Goal: Information Seeking & Learning: Learn about a topic

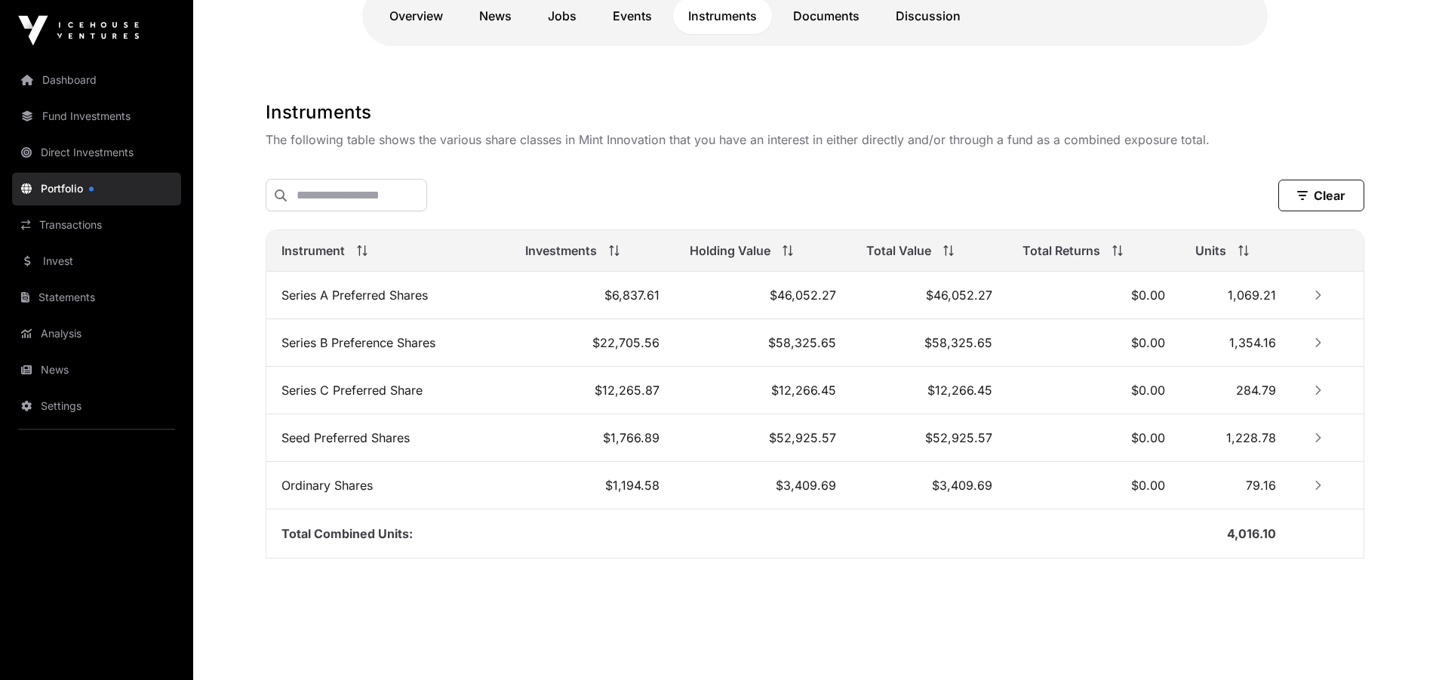
scroll to position [331, 0]
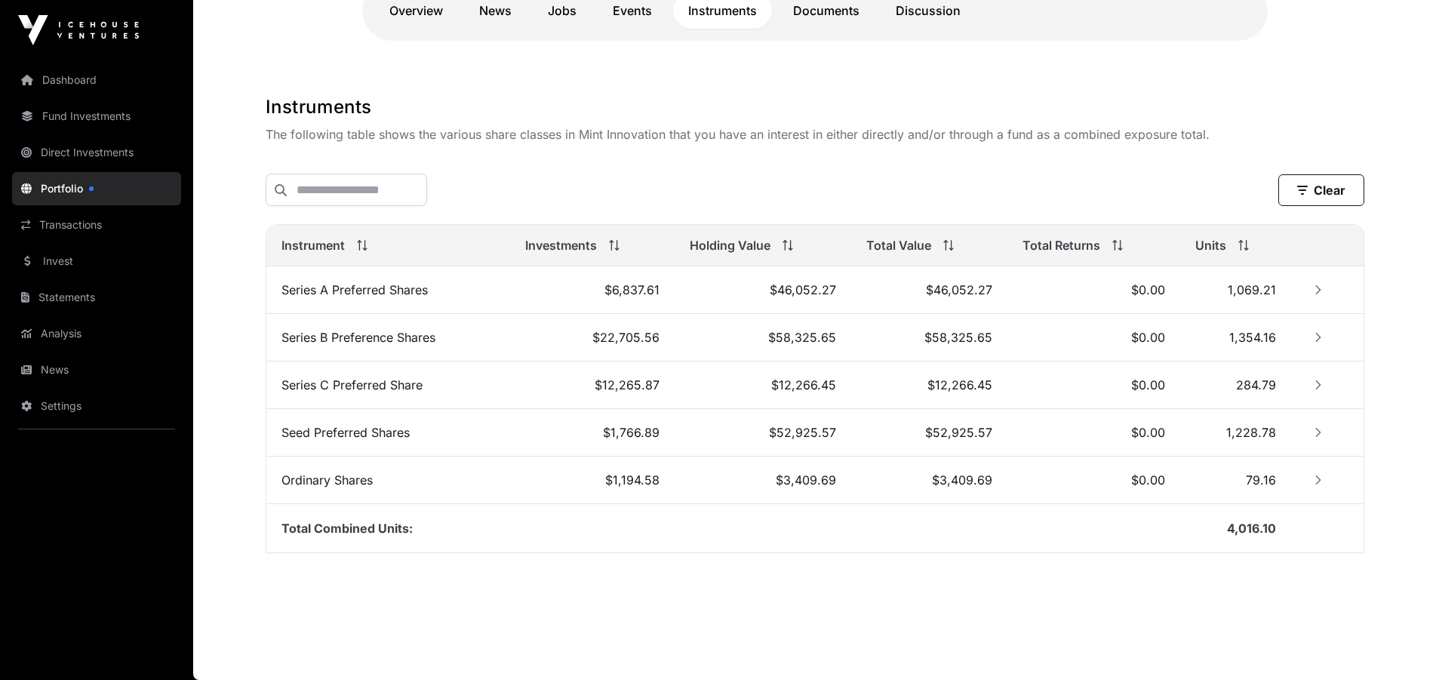
click at [408, 8] on link "Overview" at bounding box center [416, 10] width 84 height 36
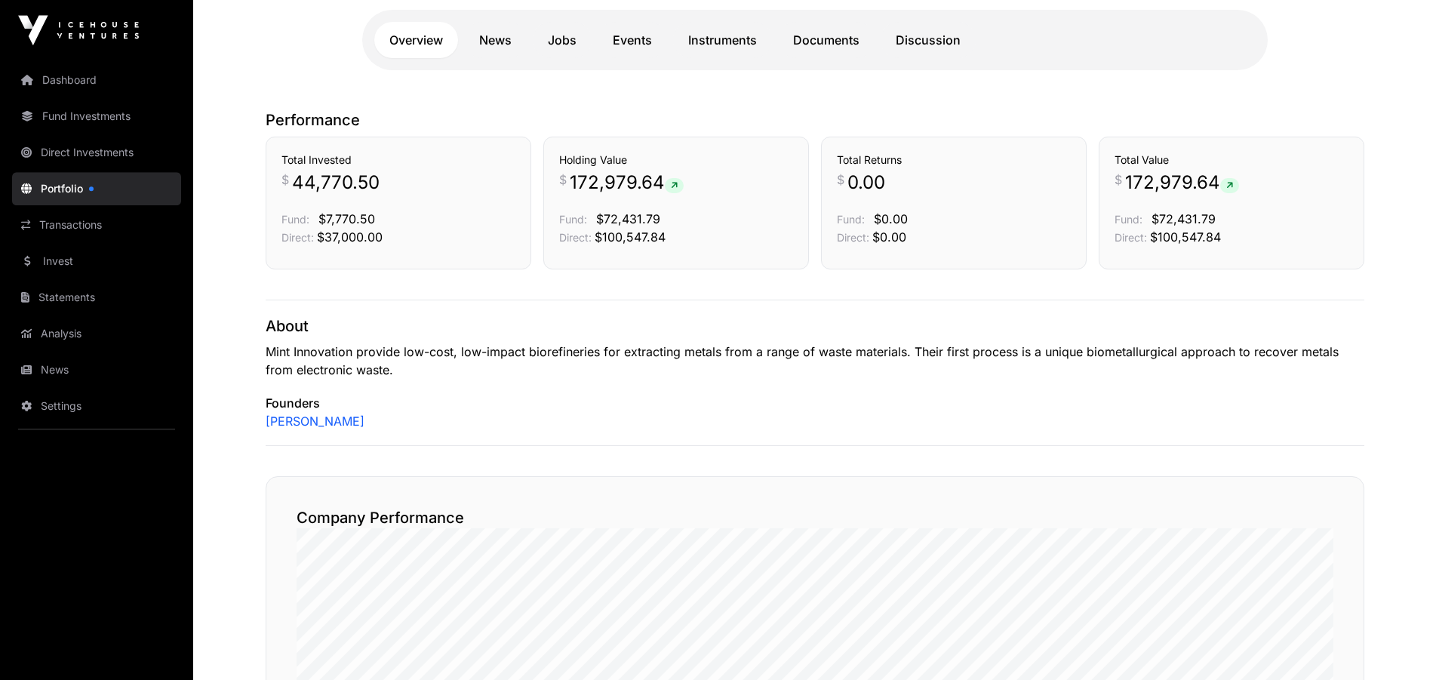
scroll to position [274, 0]
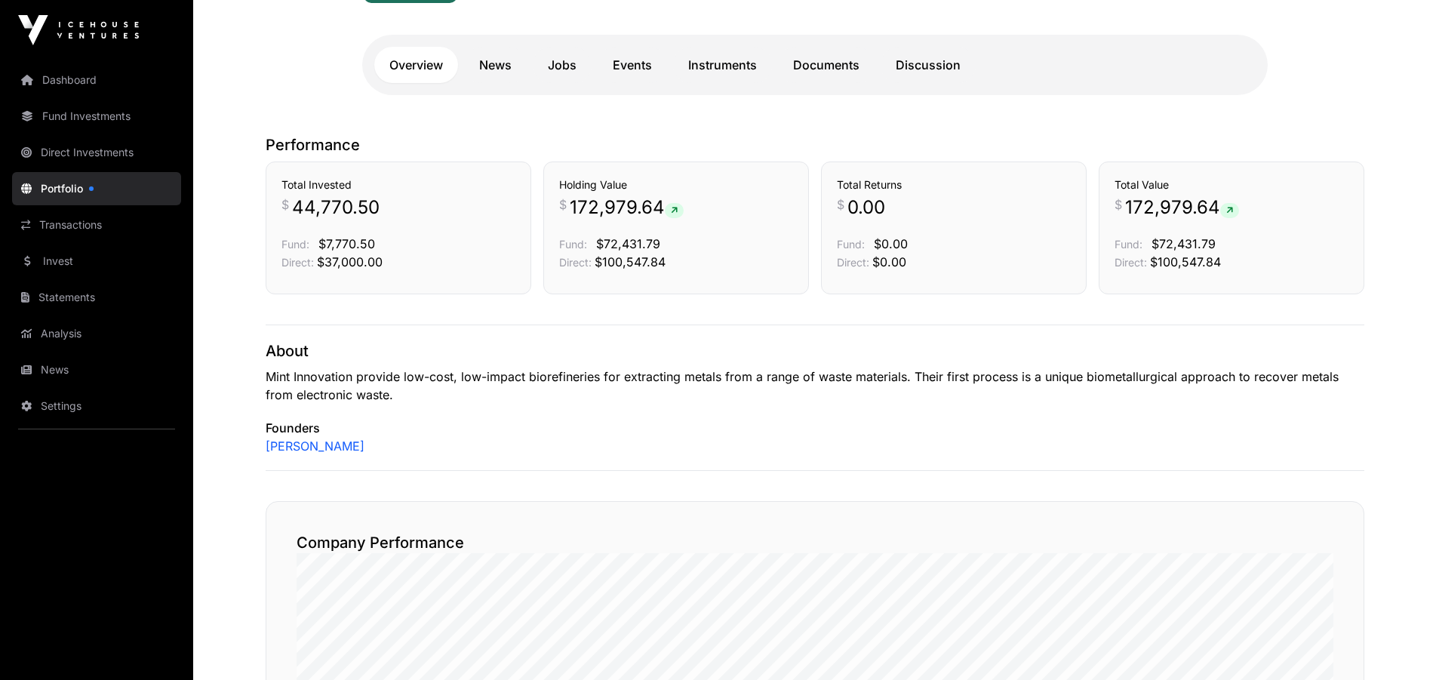
click at [717, 66] on link "Instruments" at bounding box center [722, 65] width 99 height 36
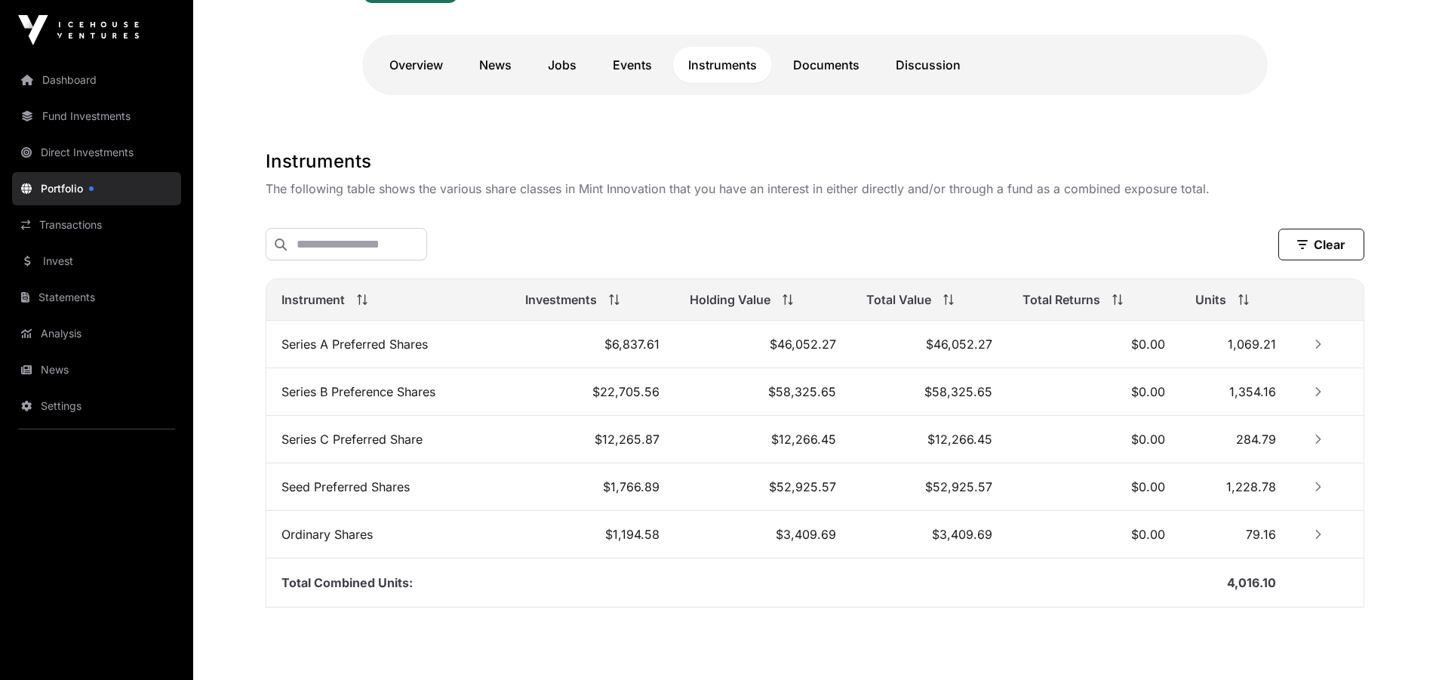
click at [300, 300] on span "Instrument" at bounding box center [312, 300] width 63 height 18
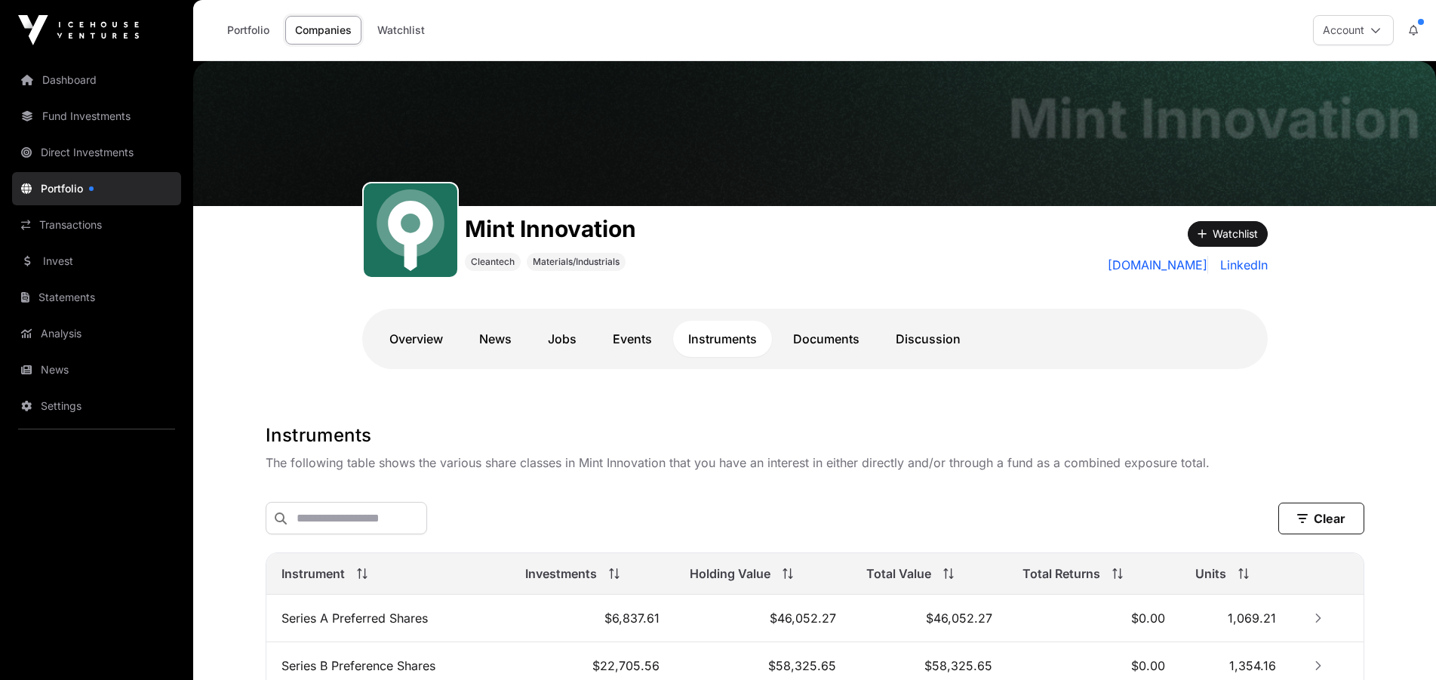
click at [625, 625] on td "$6,837.61" at bounding box center [592, 619] width 164 height 48
click at [301, 623] on td "Series A Preferred Shares" at bounding box center [388, 619] width 244 height 48
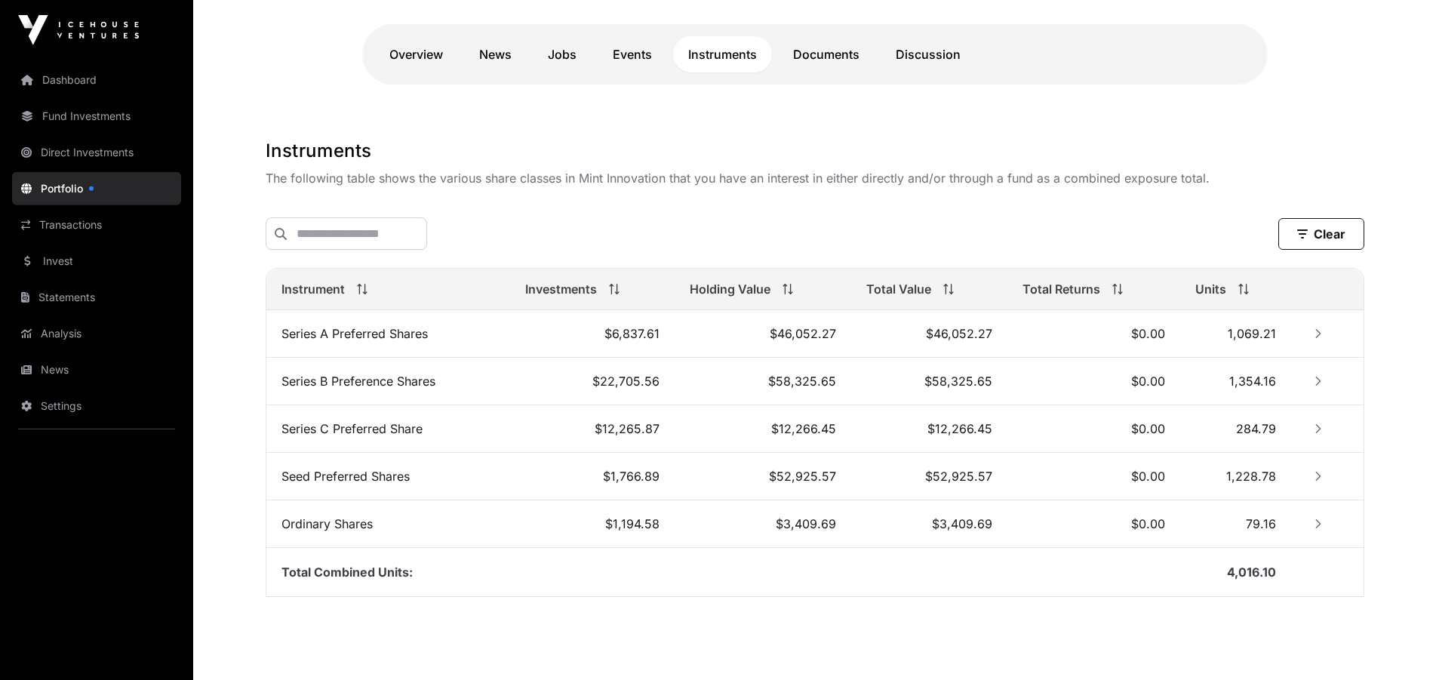
scroll to position [287, 0]
click at [1314, 426] on icon "Row Collapsed" at bounding box center [1318, 426] width 11 height 11
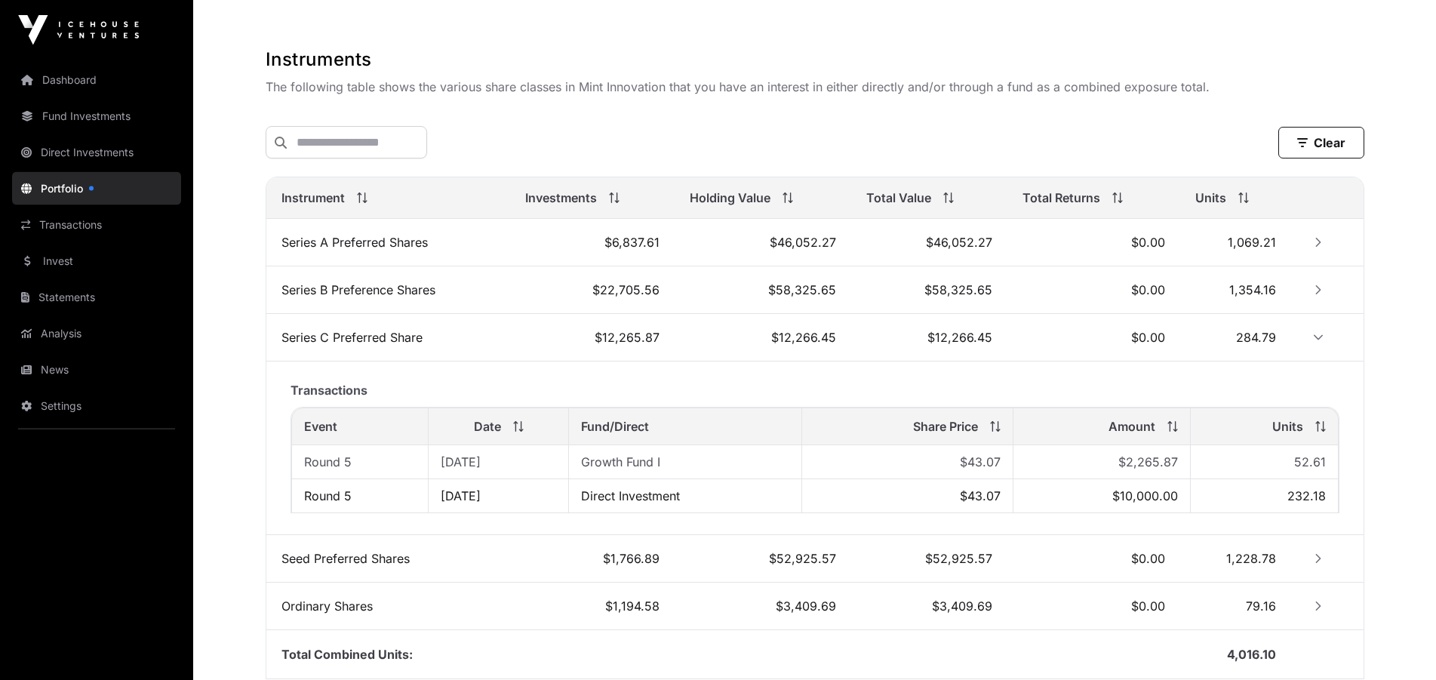
scroll to position [377, 0]
click at [1318, 558] on icon "Row Collapsed" at bounding box center [1318, 556] width 5 height 9
